Goal: Task Accomplishment & Management: Complete application form

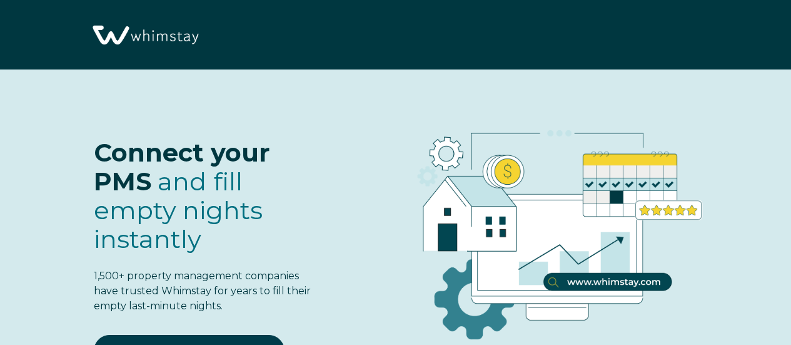
select select "US"
select select "Standard"
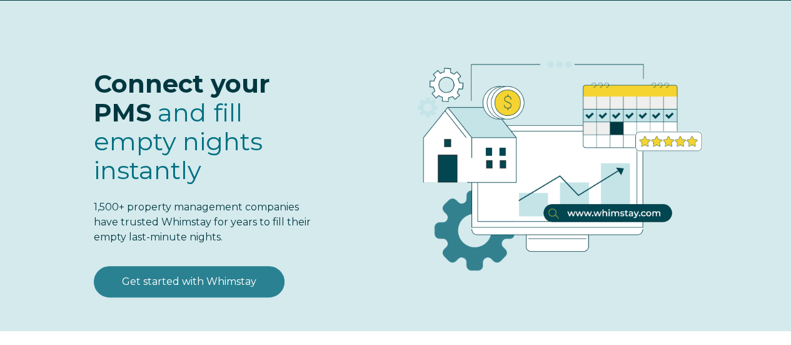
scroll to position [78, 0]
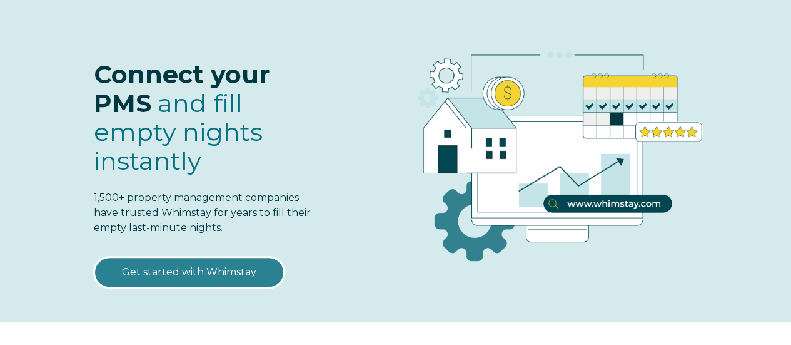
click at [183, 277] on link "Get started with Whimstay" at bounding box center [189, 271] width 191 height 31
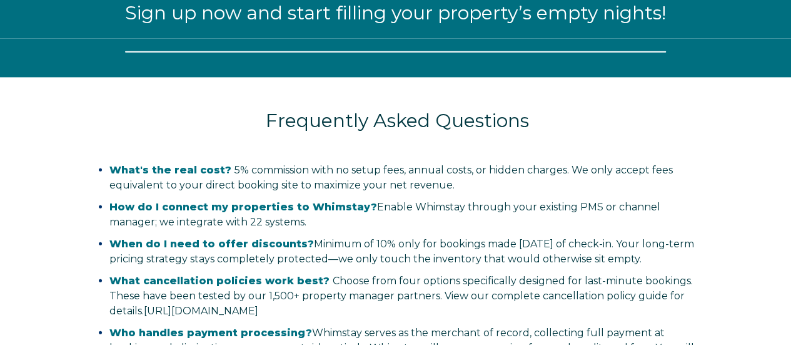
select select "US"
select select "Standard"
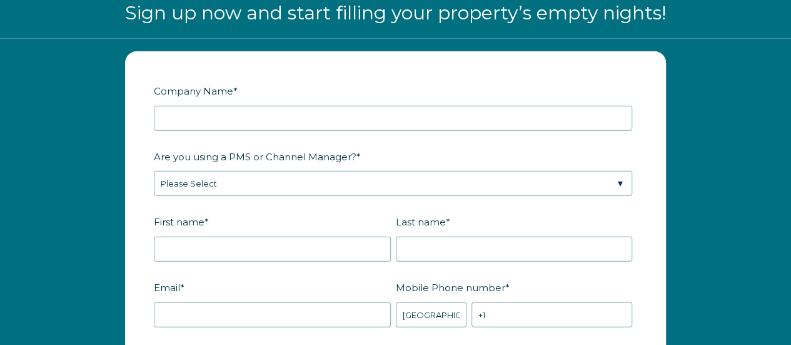
scroll to position [1432, 0]
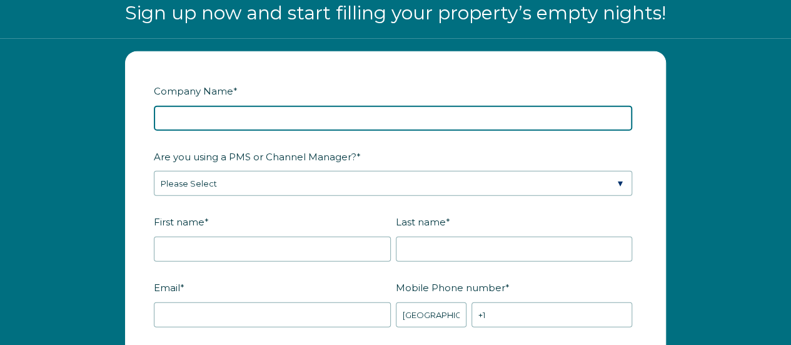
click at [241, 119] on input "Company Name *" at bounding box center [393, 118] width 478 height 25
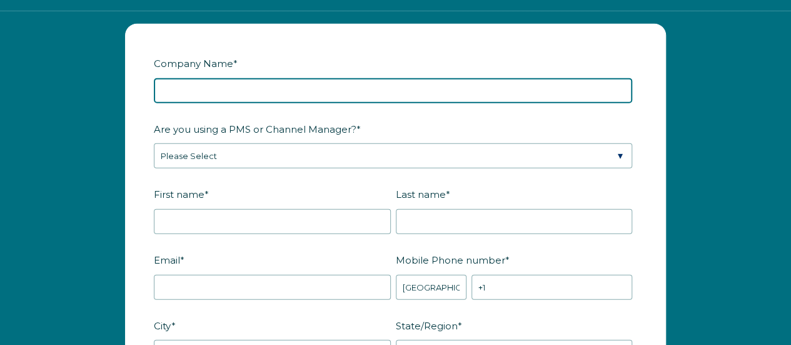
scroll to position [1339, 0]
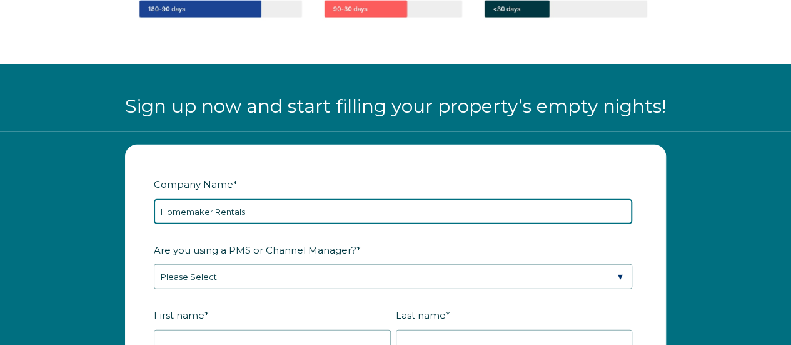
type input "Homemaker Rentals"
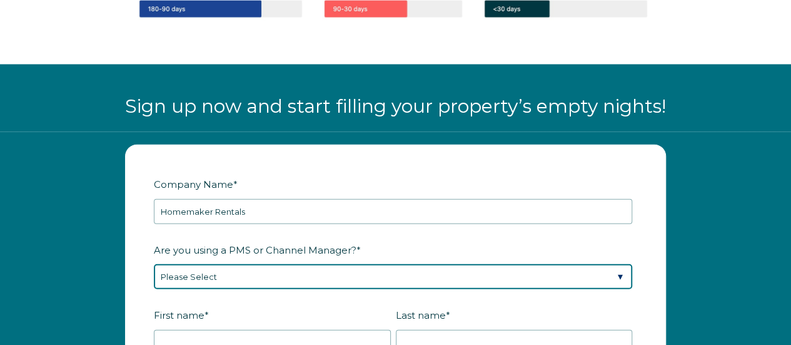
click at [208, 279] on select "Please Select Barefoot BookingPal Boost Brightside CiiRUS Escapia Guesty Hostaw…" at bounding box center [393, 276] width 478 height 25
select select "Hostfully"
click at [154, 264] on select "Please Select Barefoot BookingPal Boost Brightside CiiRUS Escapia Guesty Hostaw…" at bounding box center [393, 276] width 478 height 25
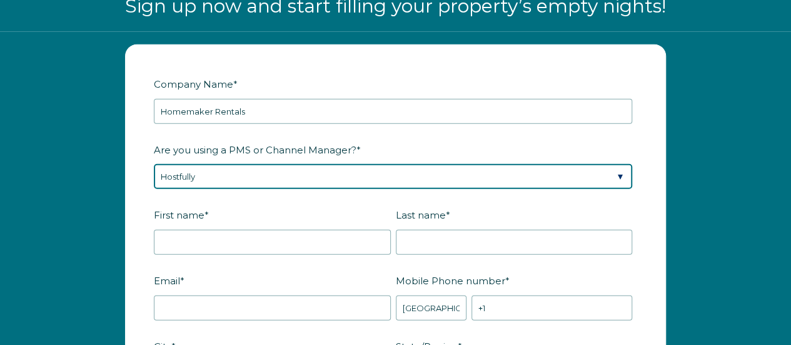
scroll to position [1462, 0]
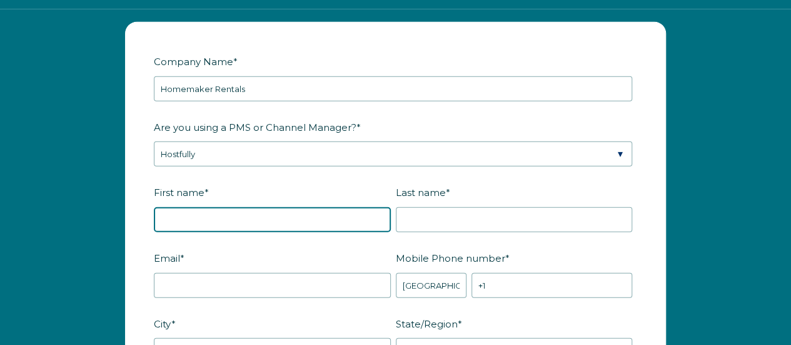
click at [199, 215] on input "First name *" at bounding box center [272, 219] width 237 height 25
type input "[PERSON_NAME]"
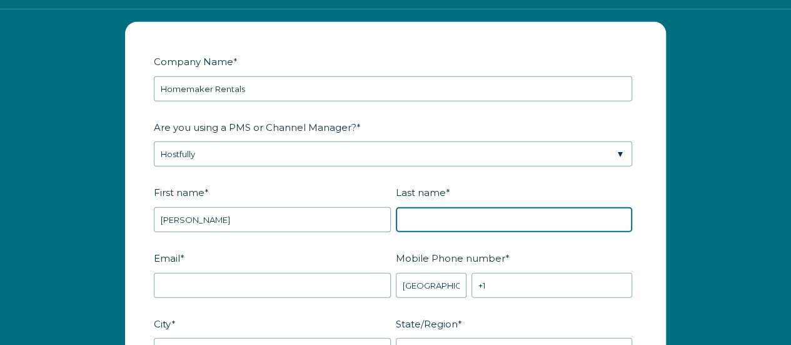
type input "[PERSON_NAME]"
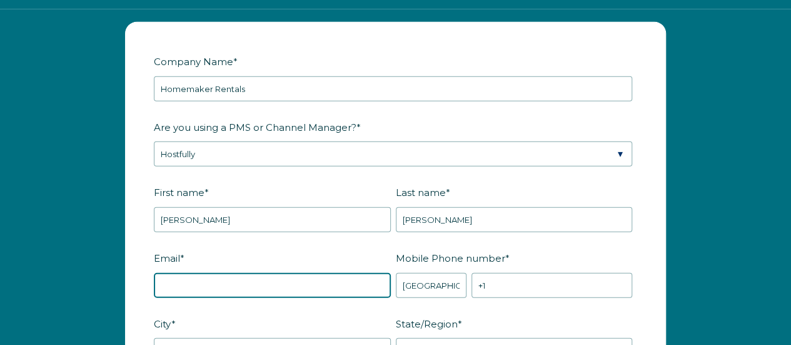
type input "[EMAIL_ADDRESS][DOMAIN_NAME]"
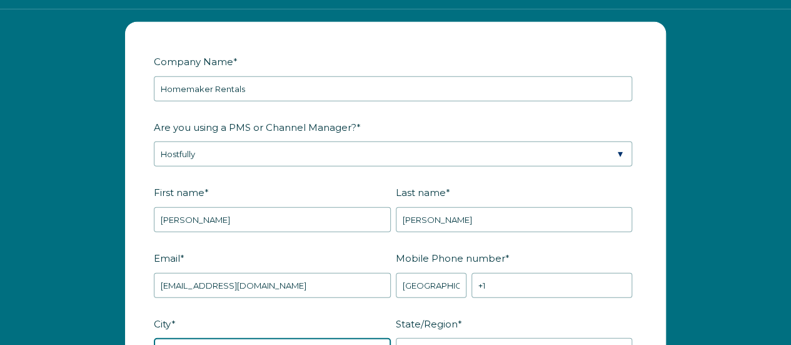
type input "Glen Burnie"
type input "MD"
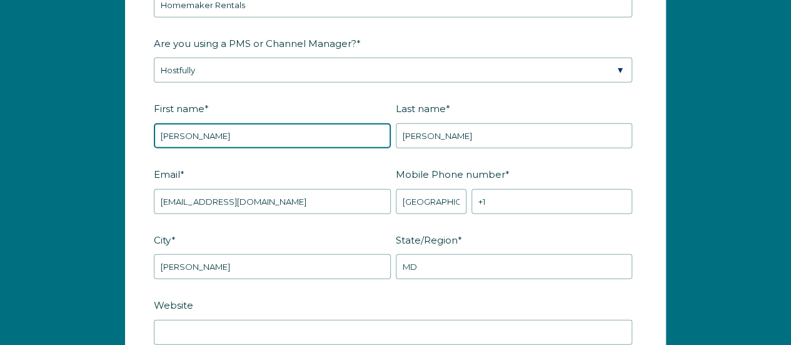
scroll to position [1545, 0]
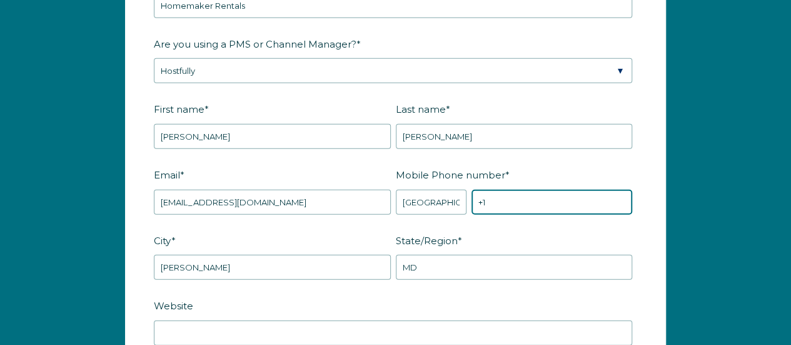
click at [498, 196] on input "+1" at bounding box center [552, 202] width 161 height 25
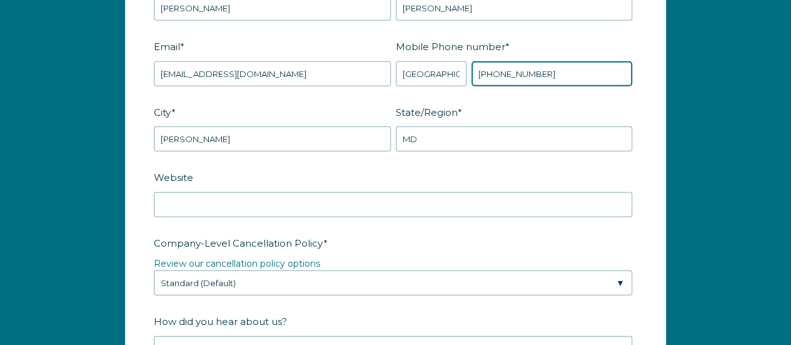
scroll to position [1674, 0]
type input "+1 9106382296"
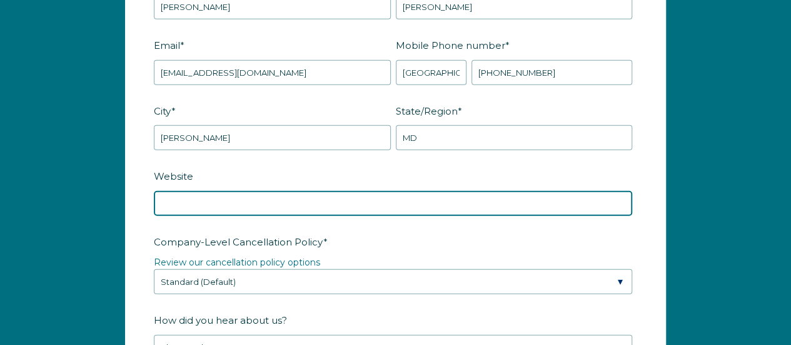
click at [288, 203] on input "Website" at bounding box center [393, 203] width 478 height 25
paste input "https://book.hostfully.com/homemaker-rentals"
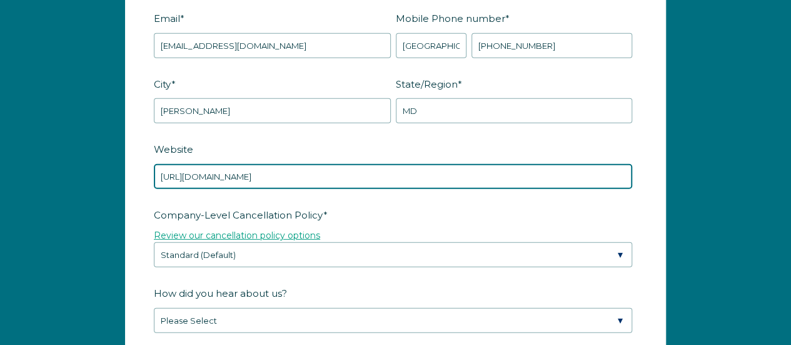
scroll to position [1709, 0]
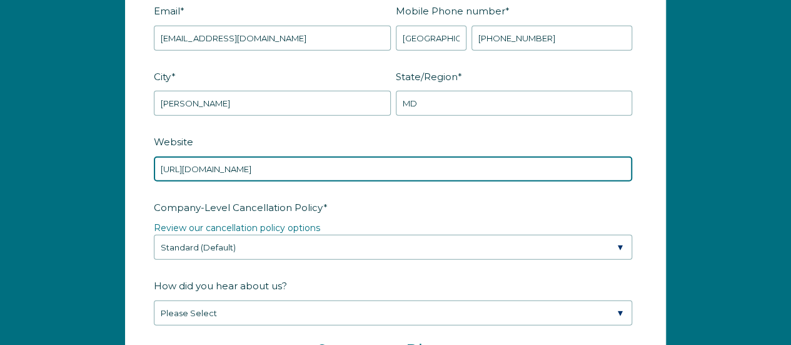
type input "https://book.hostfully.com/homemaker-rentals"
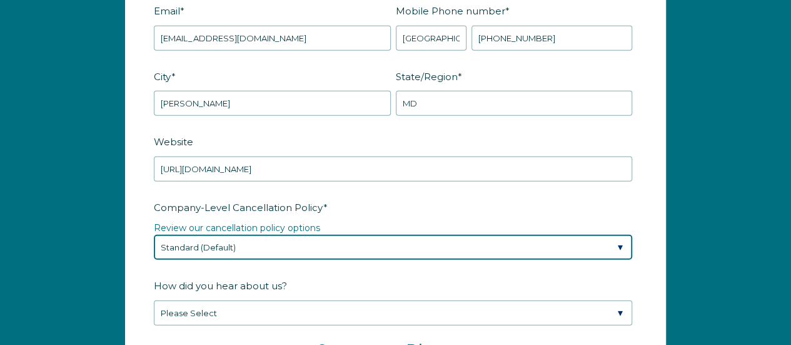
click at [264, 247] on select "Please Select Partial Standard (Default) Moderate Strict" at bounding box center [393, 247] width 478 height 25
select select "Moderate"
click at [154, 235] on select "Please Select Partial Standard (Default) Moderate Strict" at bounding box center [393, 247] width 478 height 25
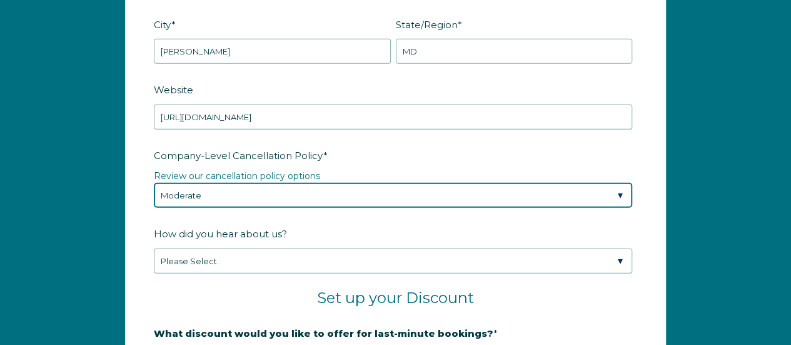
scroll to position [1769, 0]
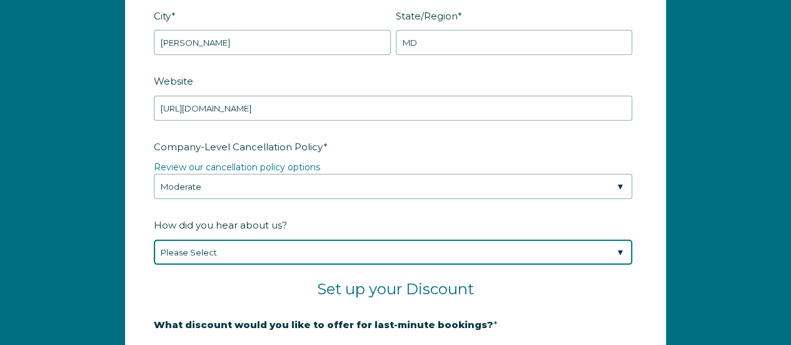
click at [215, 253] on select "Please Select Found Whimstay through a Google search Spoke to a Whimstay salesp…" at bounding box center [393, 252] width 478 height 25
select select "Other"
click at [154, 240] on select "Please Select Found Whimstay through a Google search Spoke to a Whimstay salesp…" at bounding box center [393, 252] width 478 height 25
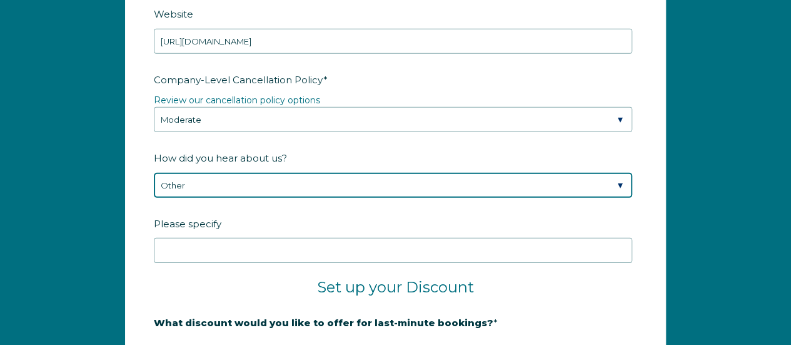
scroll to position [1841, 0]
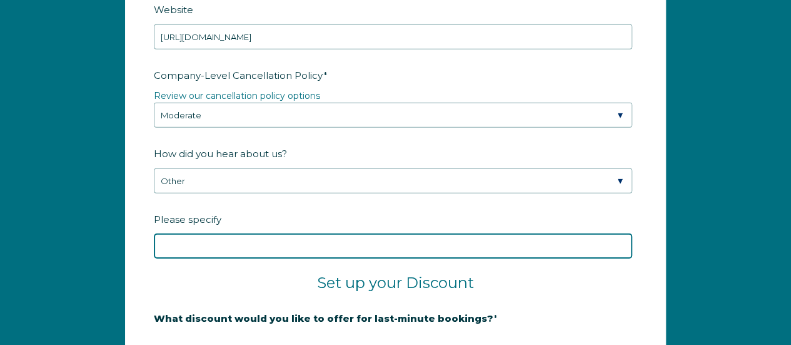
click at [231, 233] on input "Please specify" at bounding box center [393, 245] width 478 height 25
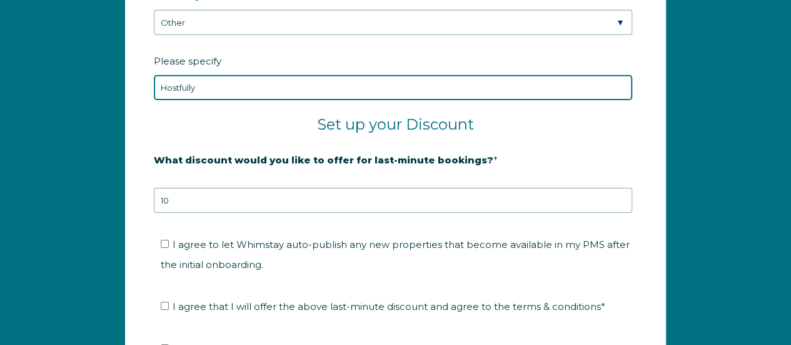
scroll to position [2003, 0]
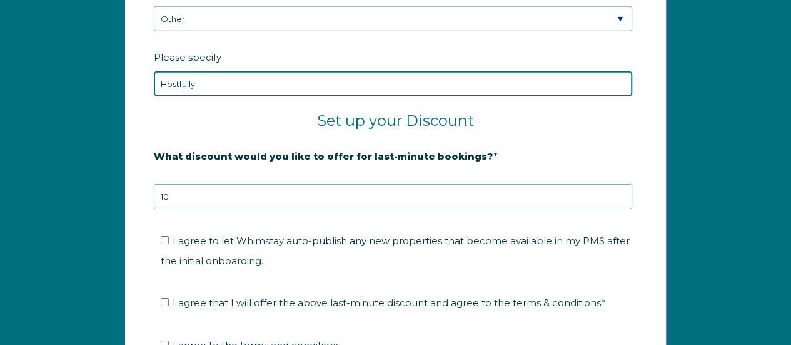
type input "Hostfully"
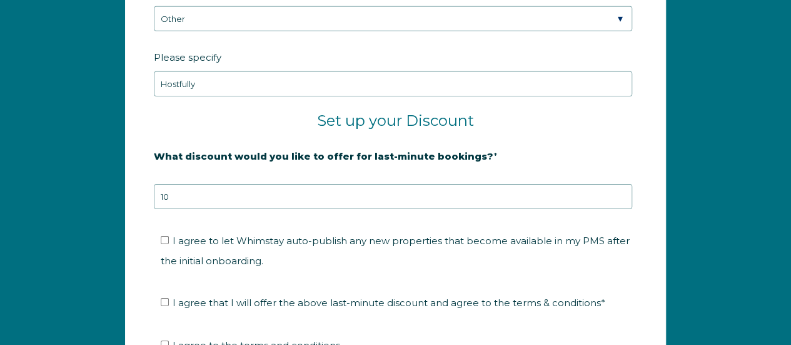
click at [163, 235] on label "I agree to let Whimstay auto-publish any new properties that become available i…" at bounding box center [395, 251] width 469 height 32
click at [163, 236] on input "I agree to let Whimstay auto-publish any new properties that become available i…" at bounding box center [165, 240] width 8 height 8
checkbox input "true"
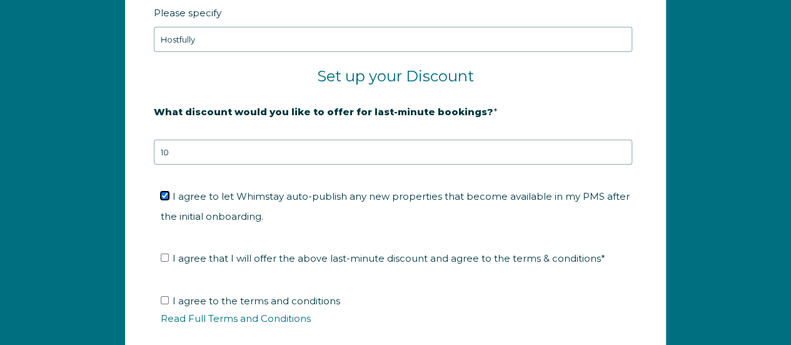
scroll to position [2052, 0]
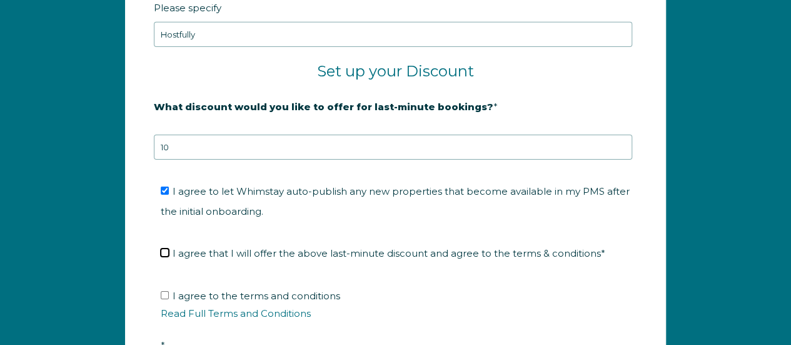
click at [164, 248] on input "I agree that I will offer the above last-minute discount and agree to the terms…" at bounding box center [165, 252] width 8 height 8
checkbox input "true"
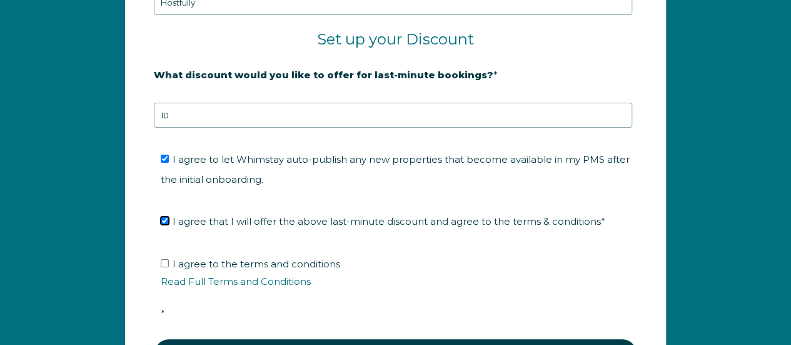
scroll to position [2088, 0]
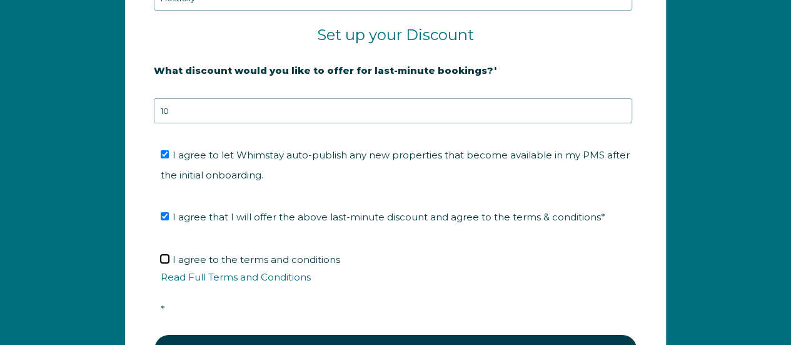
click at [165, 255] on input "I agree to the terms and conditions Read Full Terms and Conditions *" at bounding box center [165, 259] width 8 height 8
checkbox input "true"
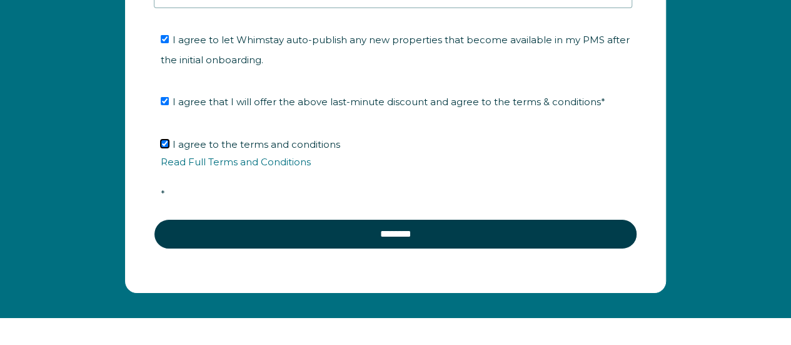
scroll to position [2205, 0]
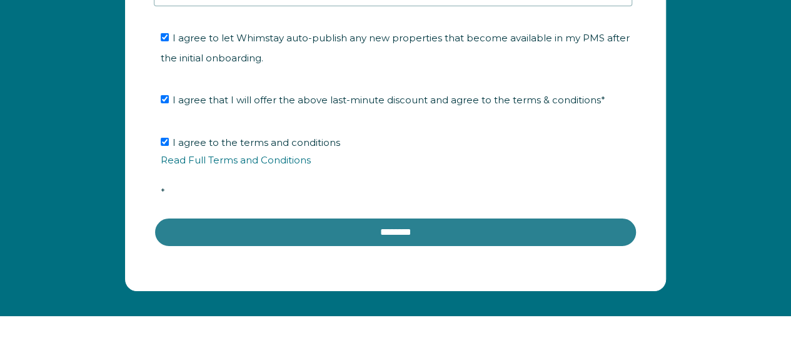
click at [253, 224] on input "********" at bounding box center [395, 232] width 483 height 30
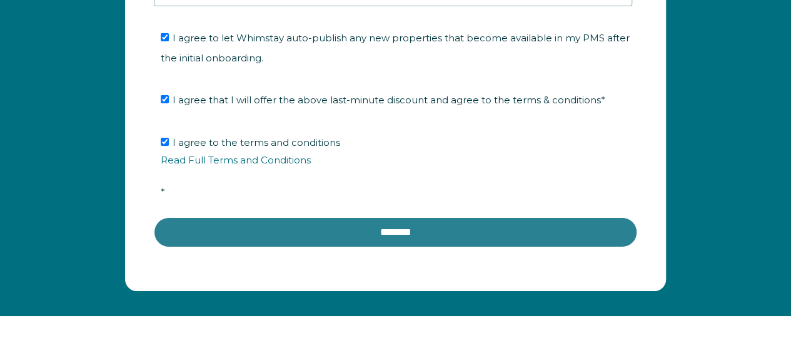
scroll to position [2200, 0]
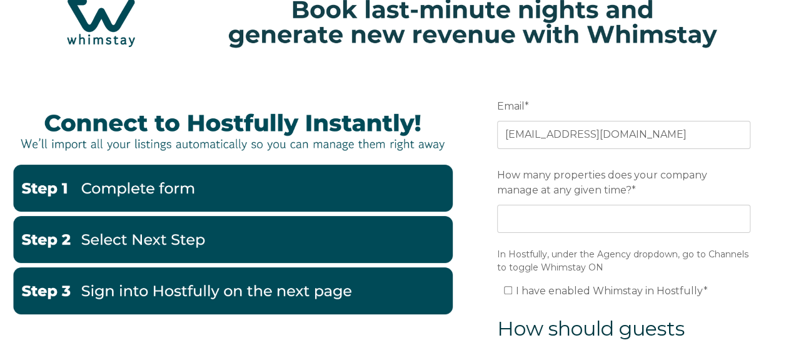
scroll to position [54, 0]
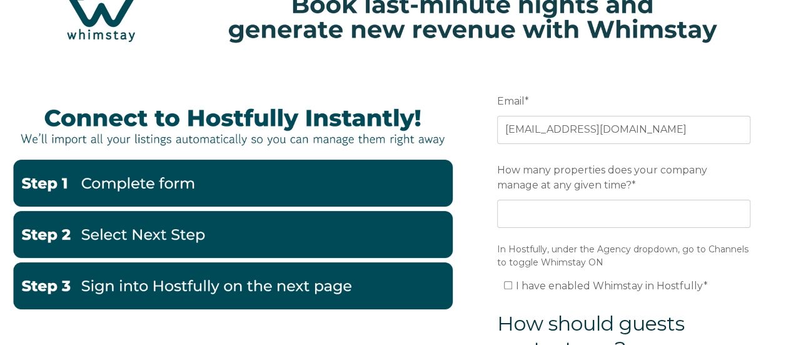
click at [533, 196] on div "How many properties does your company manage at any given time? *" at bounding box center [623, 193] width 253 height 69
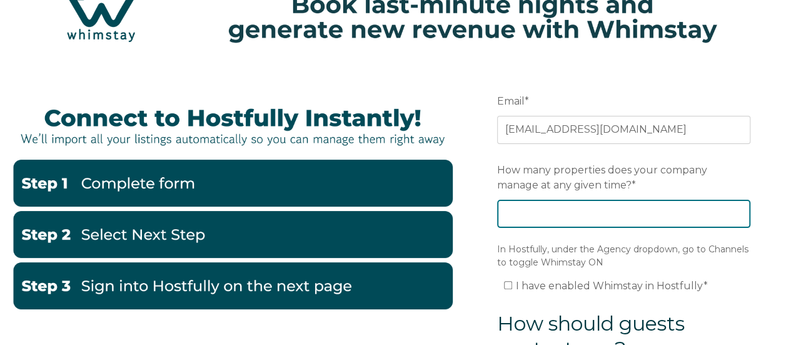
click at [533, 201] on input "How many properties does your company manage at any given time? *" at bounding box center [623, 214] width 253 height 28
type input "4"
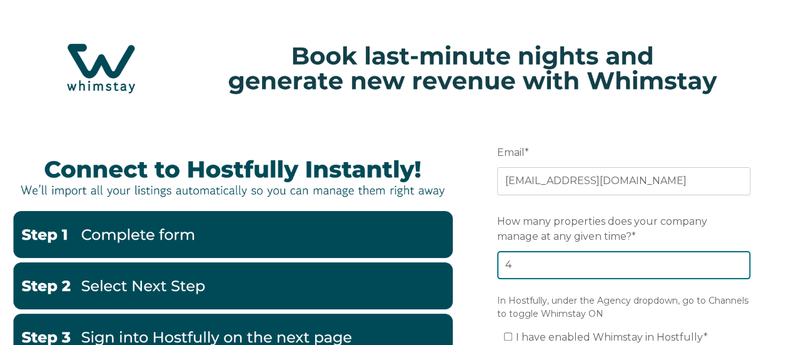
scroll to position [0, 0]
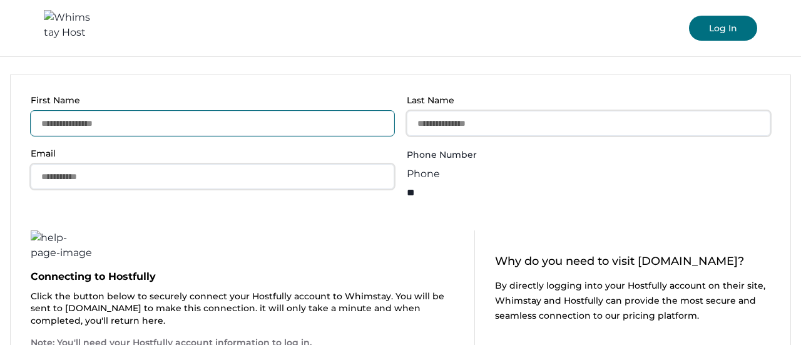
click at [210, 127] on input "First Name" at bounding box center [212, 123] width 363 height 25
type input "********"
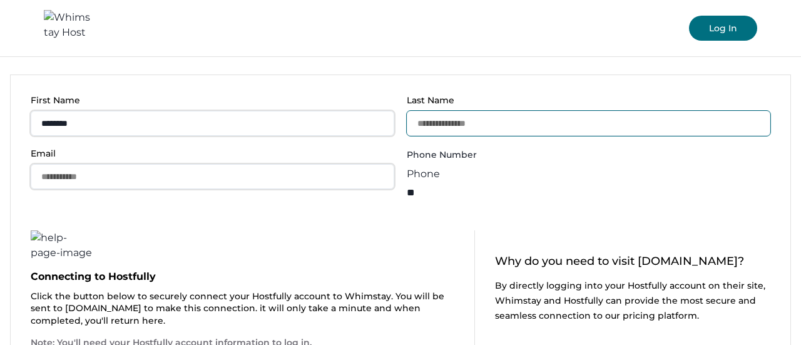
type input "*********"
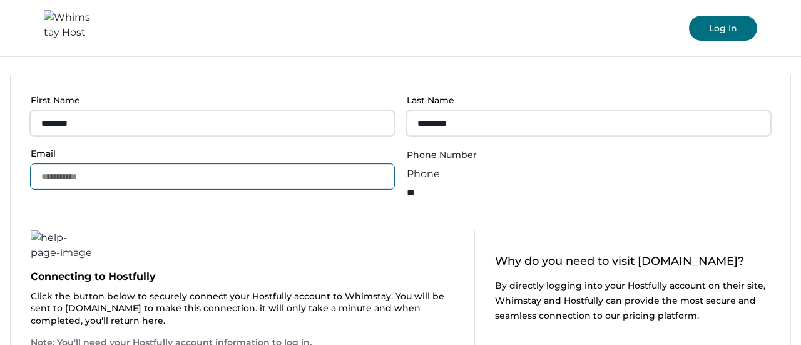
type input "**********"
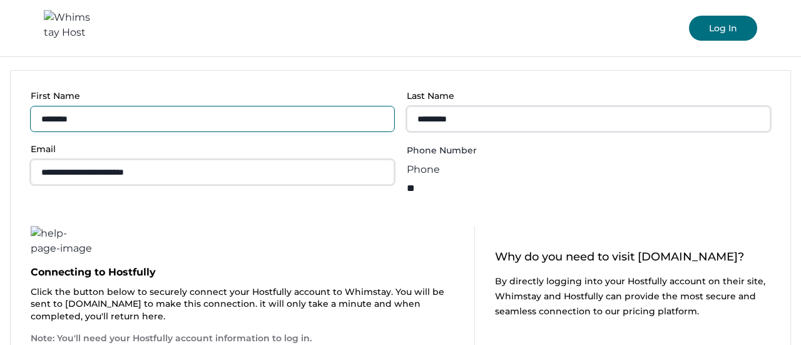
scroll to position [4, 0]
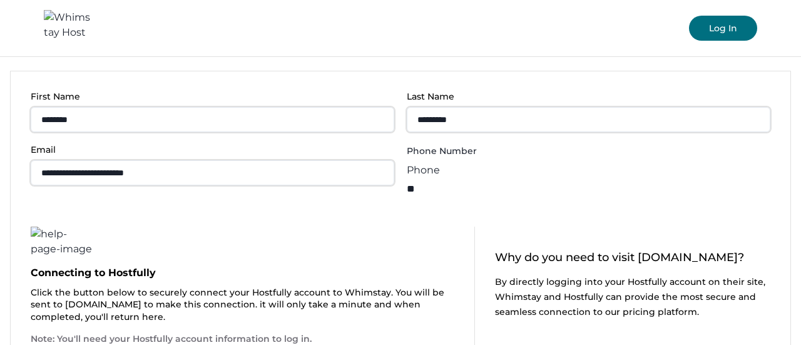
click at [478, 178] on input "**" at bounding box center [457, 189] width 100 height 22
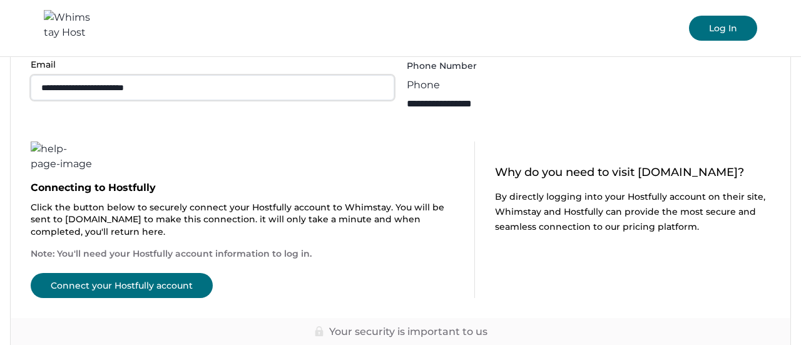
type input "**********"
click at [146, 281] on button "Connect your Hostfully account" at bounding box center [122, 285] width 182 height 25
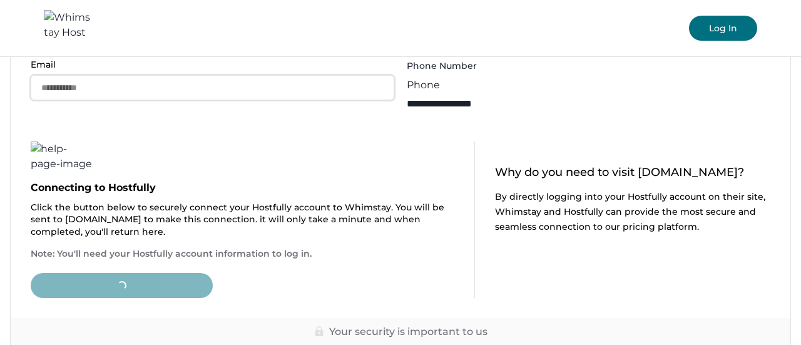
type input "**"
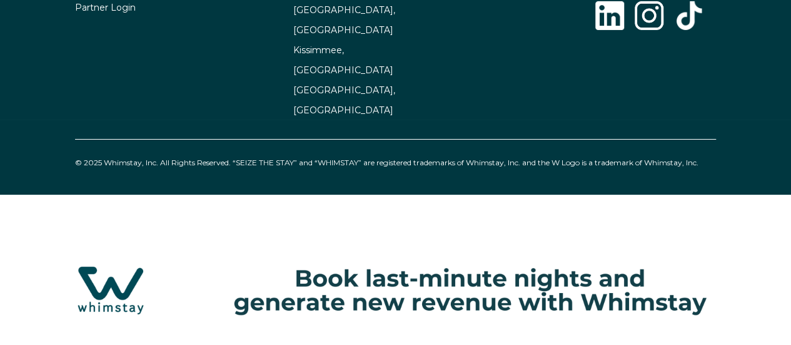
select select "US"
select select "Standard"
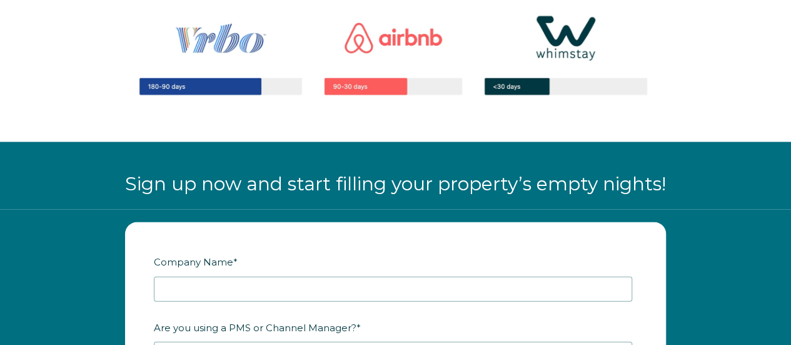
scroll to position [1263, 0]
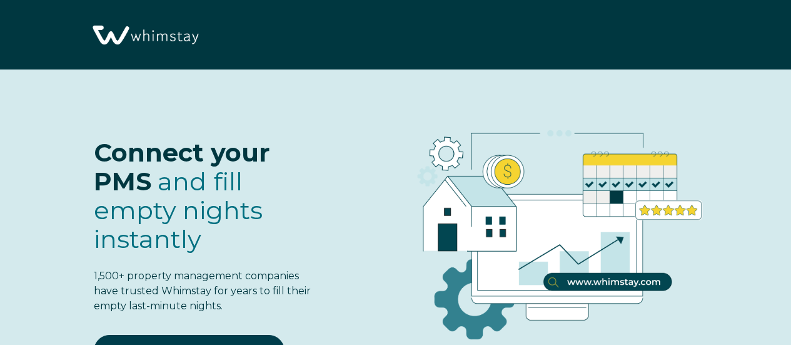
select select "US"
select select "Standard"
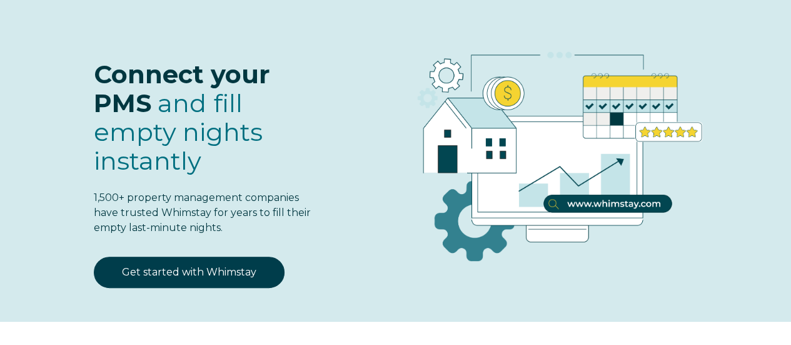
scroll to position [78, 0]
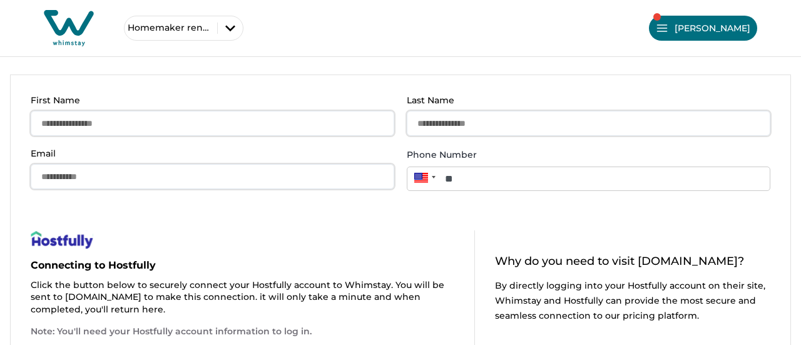
click at [230, 29] on icon "button" at bounding box center [230, 28] width 20 height 20
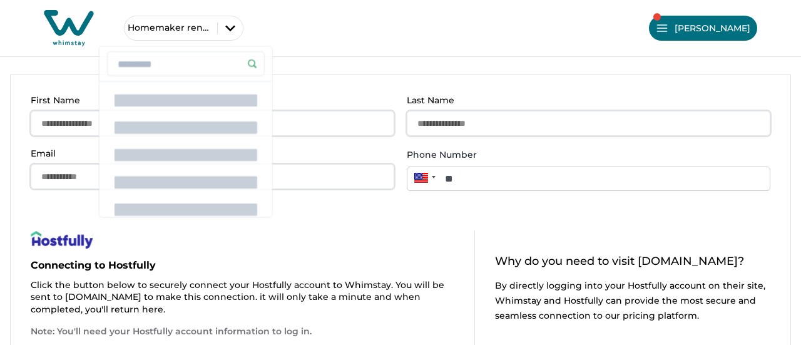
click at [278, 19] on div "Homemaker rentals [PERSON_NAME] Profile Listings Bookings Reports Payout Settin…" at bounding box center [400, 28] width 801 height 56
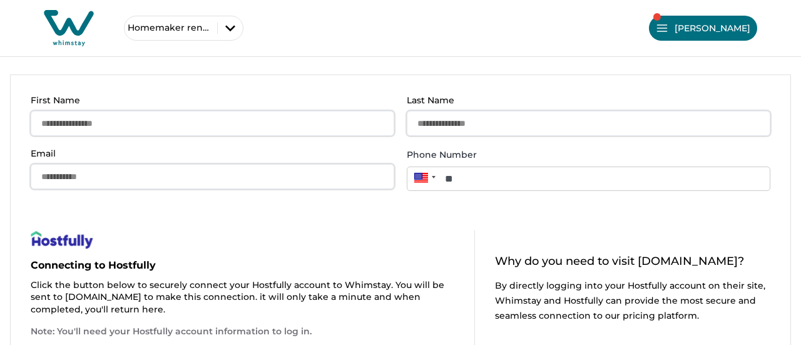
click at [216, 109] on div "First Name" at bounding box center [212, 115] width 363 height 41
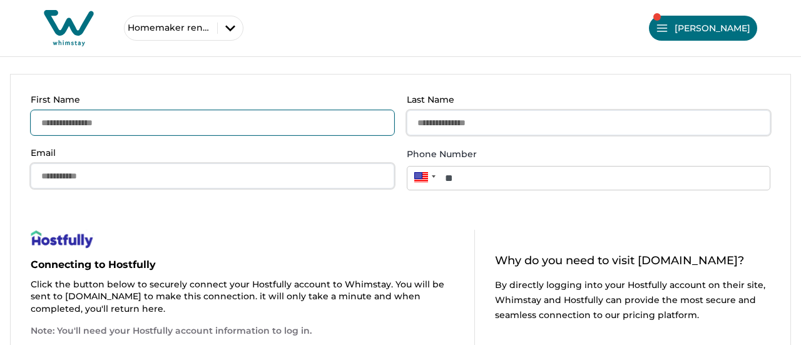
click at [226, 118] on input "First Name" at bounding box center [212, 122] width 363 height 25
type input "***"
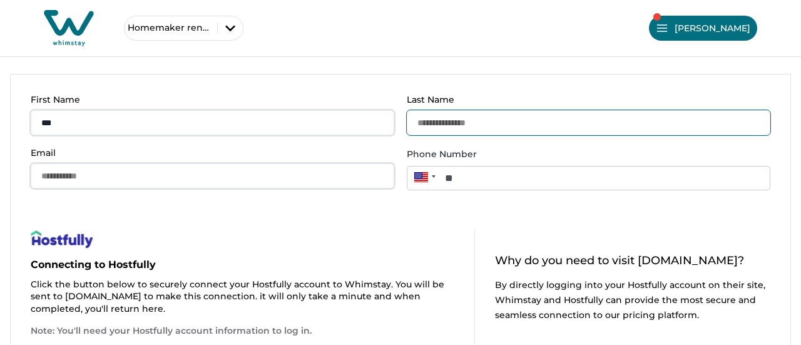
type input "*********"
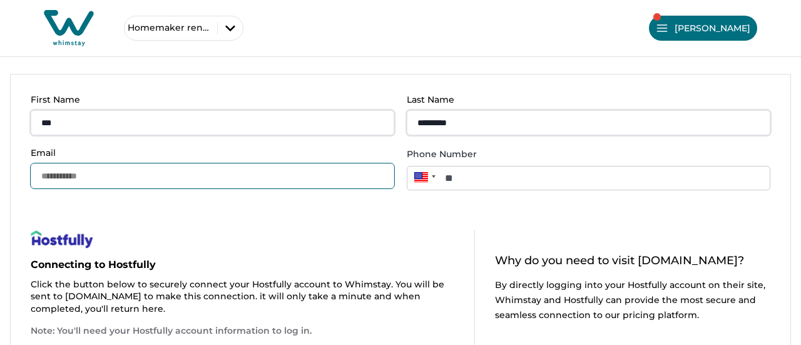
type input "**********"
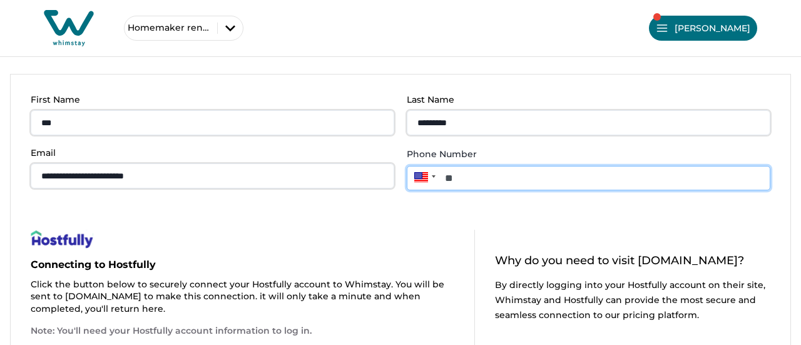
click at [498, 175] on input "**" at bounding box center [588, 178] width 363 height 24
type input "**********"
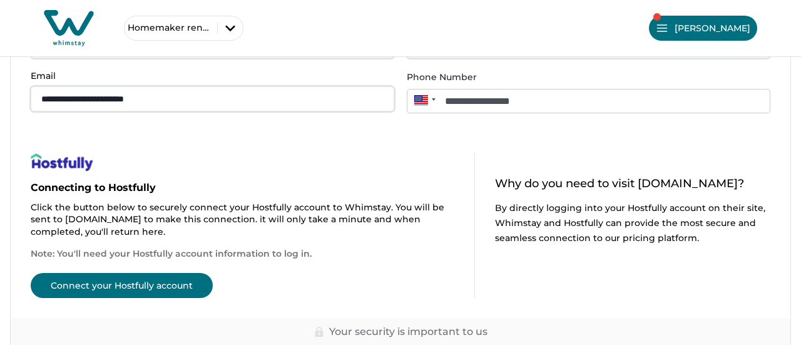
click at [108, 283] on button "Connect your Hostfully account" at bounding box center [122, 285] width 182 height 25
type input "**"
